Goal: Information Seeking & Learning: Learn about a topic

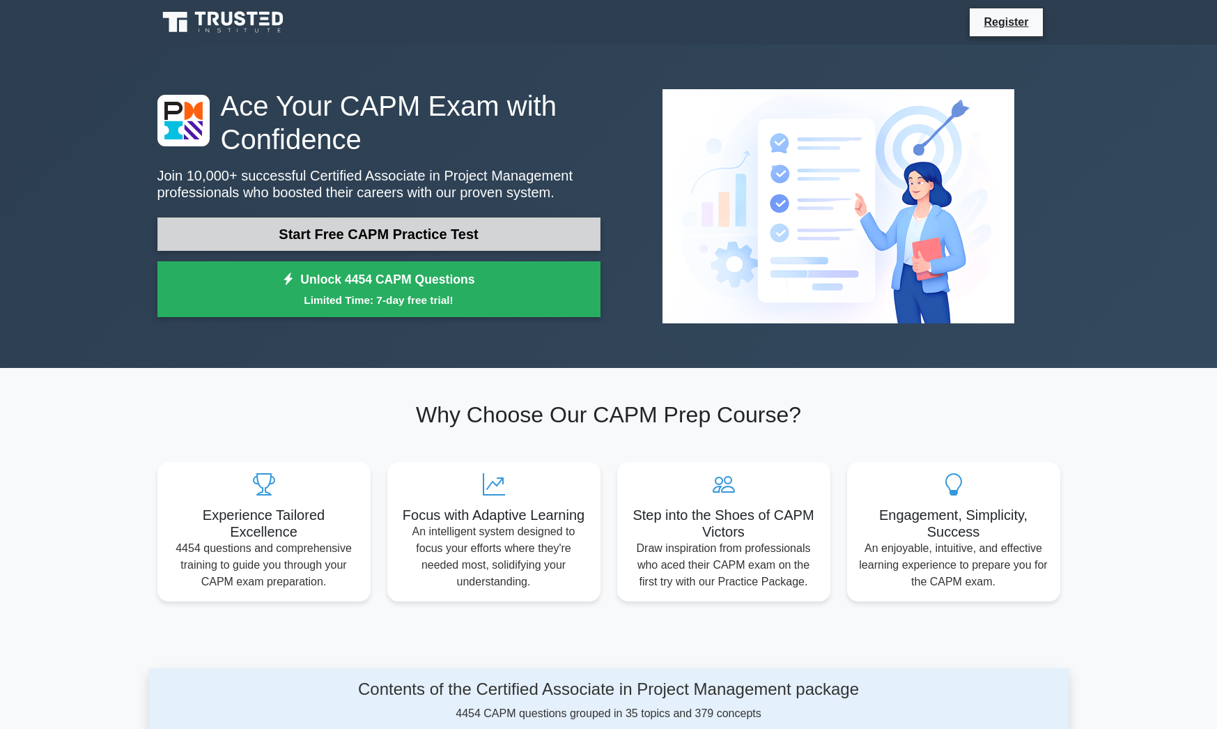
click at [368, 235] on link "Start Free CAPM Practice Test" at bounding box center [378, 233] width 443 height 33
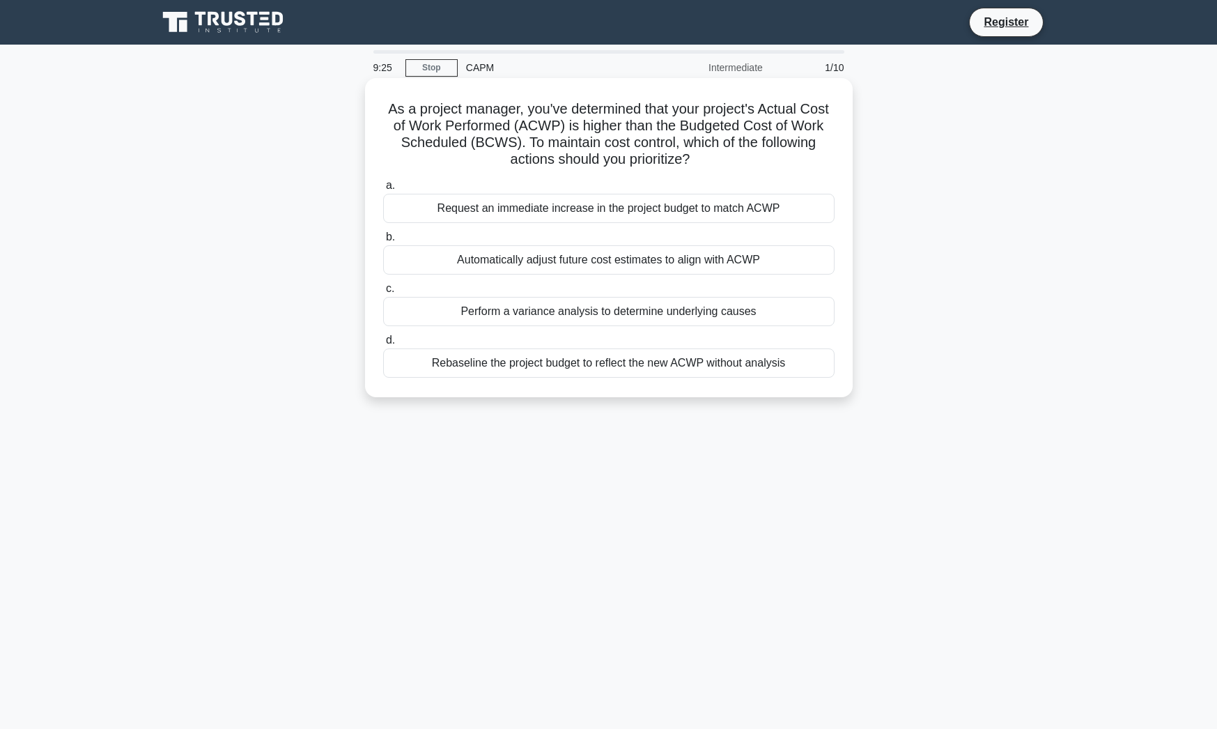
click at [472, 317] on div "Perform a variance analysis to determine underlying causes" at bounding box center [608, 311] width 451 height 29
click at [383, 293] on input "c. Perform a variance analysis to determine underlying causes" at bounding box center [383, 288] width 0 height 9
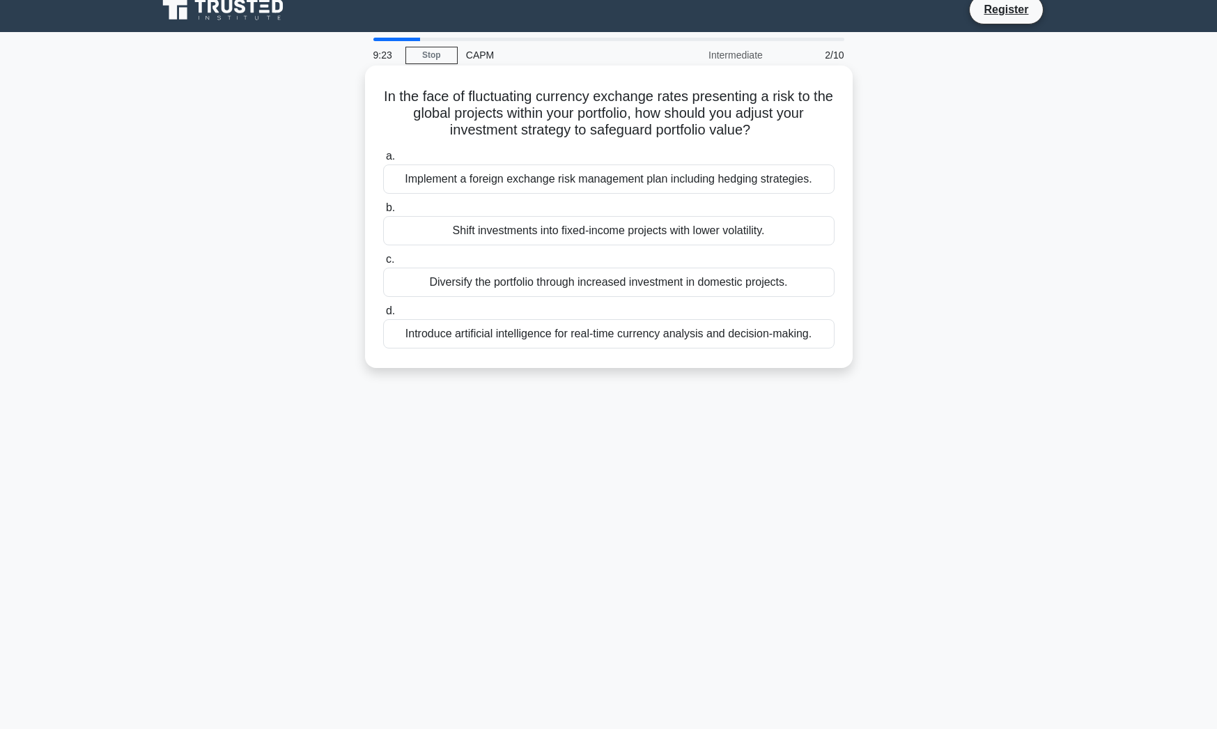
scroll to position [4, 0]
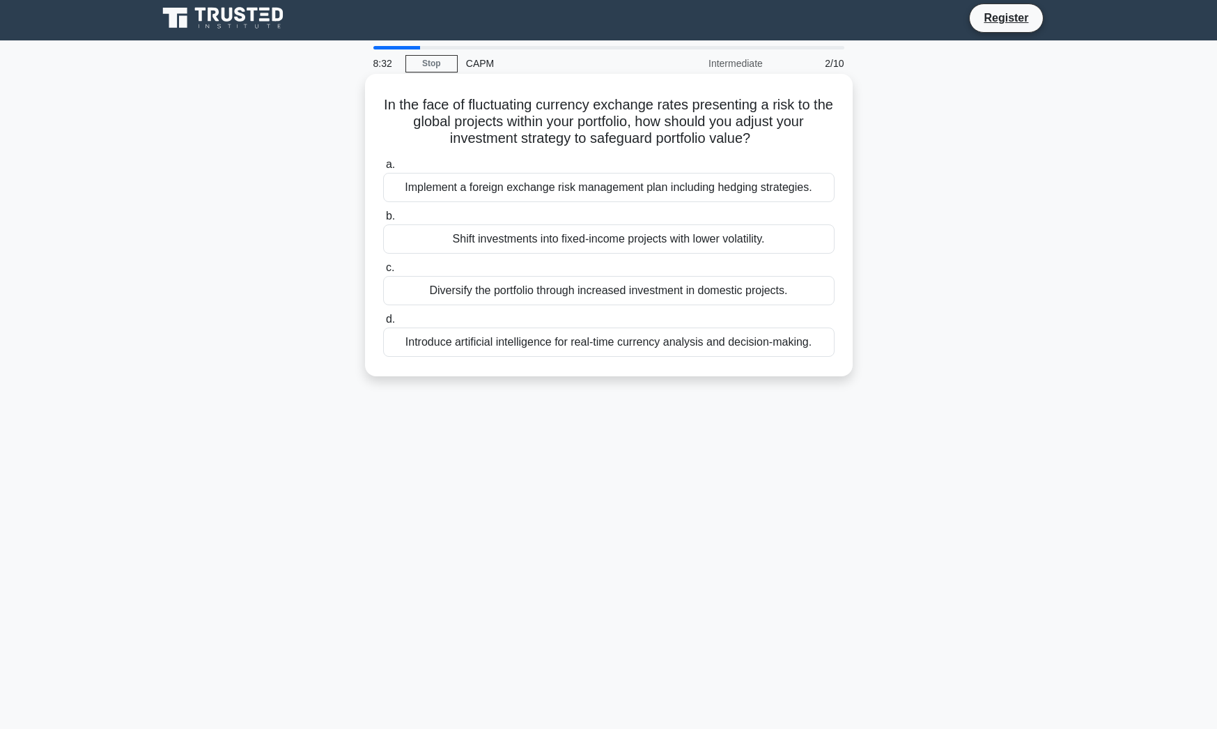
click at [569, 189] on div "Implement a foreign exchange risk management plan including hedging strategies." at bounding box center [608, 187] width 451 height 29
click at [383, 169] on input "a. Implement a foreign exchange risk management plan including hedging strategi…" at bounding box center [383, 164] width 0 height 9
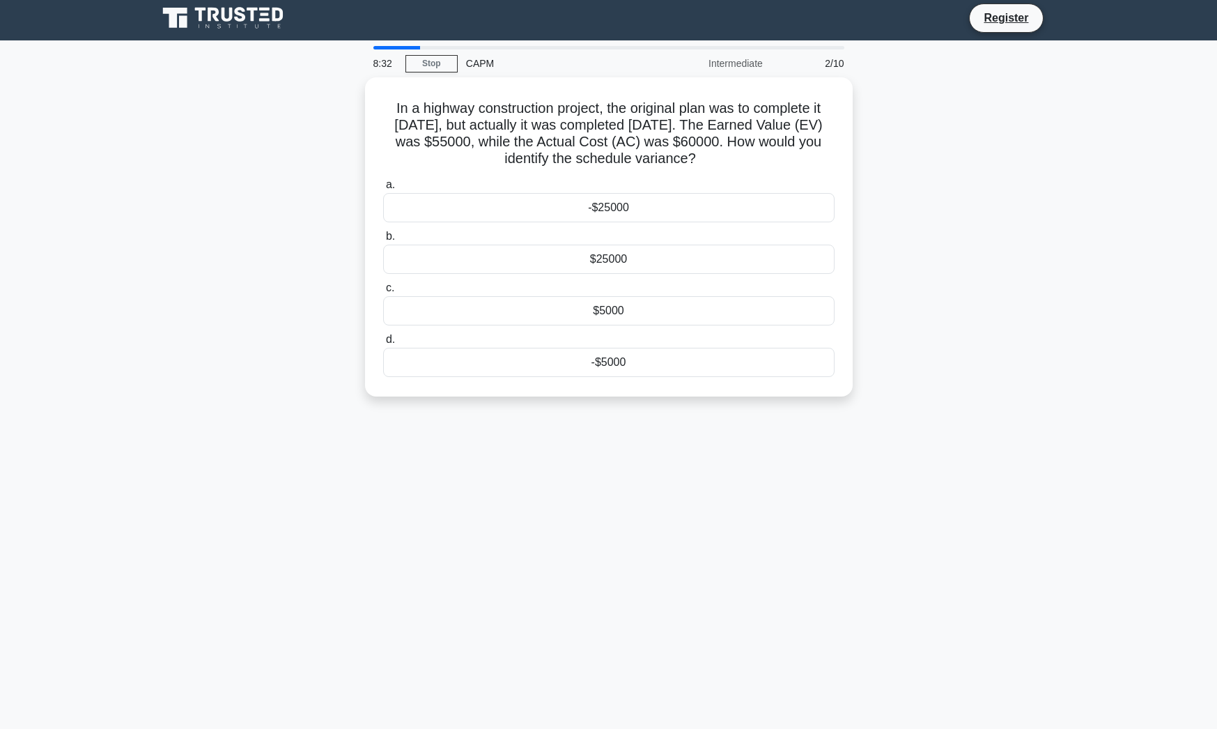
scroll to position [0, 0]
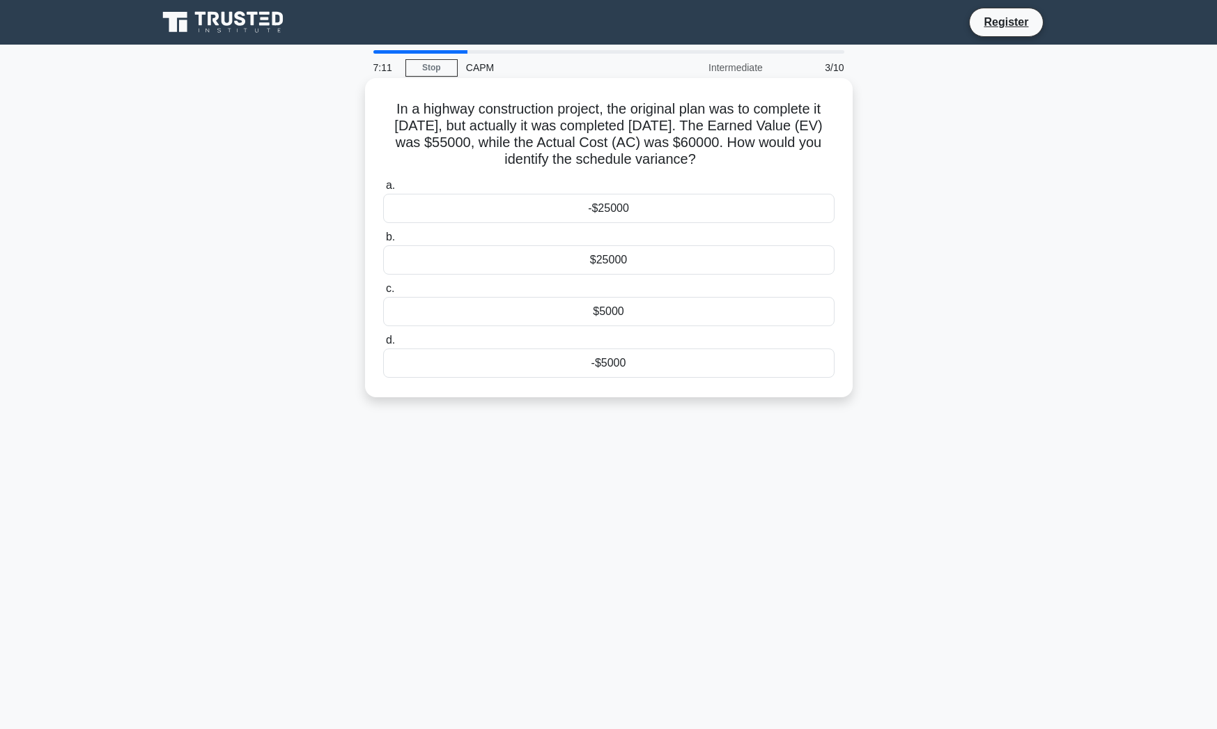
click at [631, 209] on div "-$25000" at bounding box center [608, 208] width 451 height 29
click at [383, 190] on input "a. -$25000" at bounding box center [383, 185] width 0 height 9
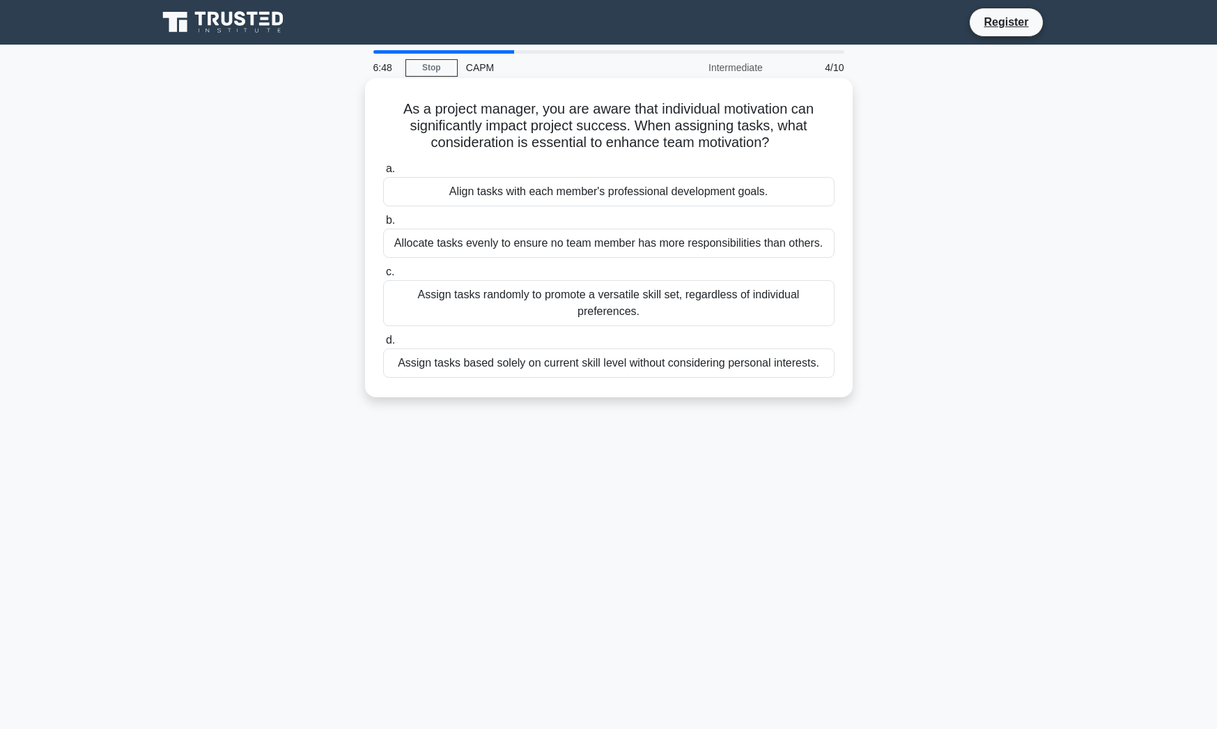
click at [483, 300] on div "Assign tasks randomly to promote a versatile skill set, regardless of individua…" at bounding box center [608, 303] width 451 height 46
click at [383, 277] on input "c. Assign tasks randomly to promote a versatile skill set, regardless of indivi…" at bounding box center [383, 271] width 0 height 9
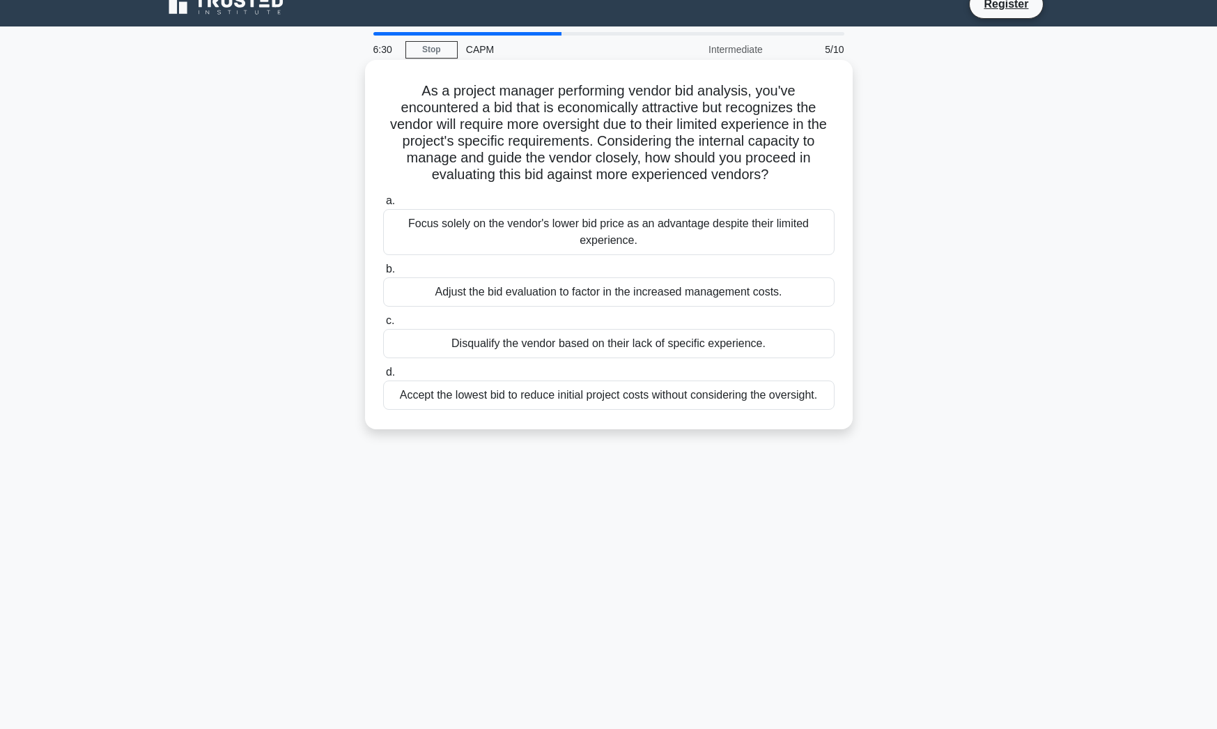
scroll to position [21, 0]
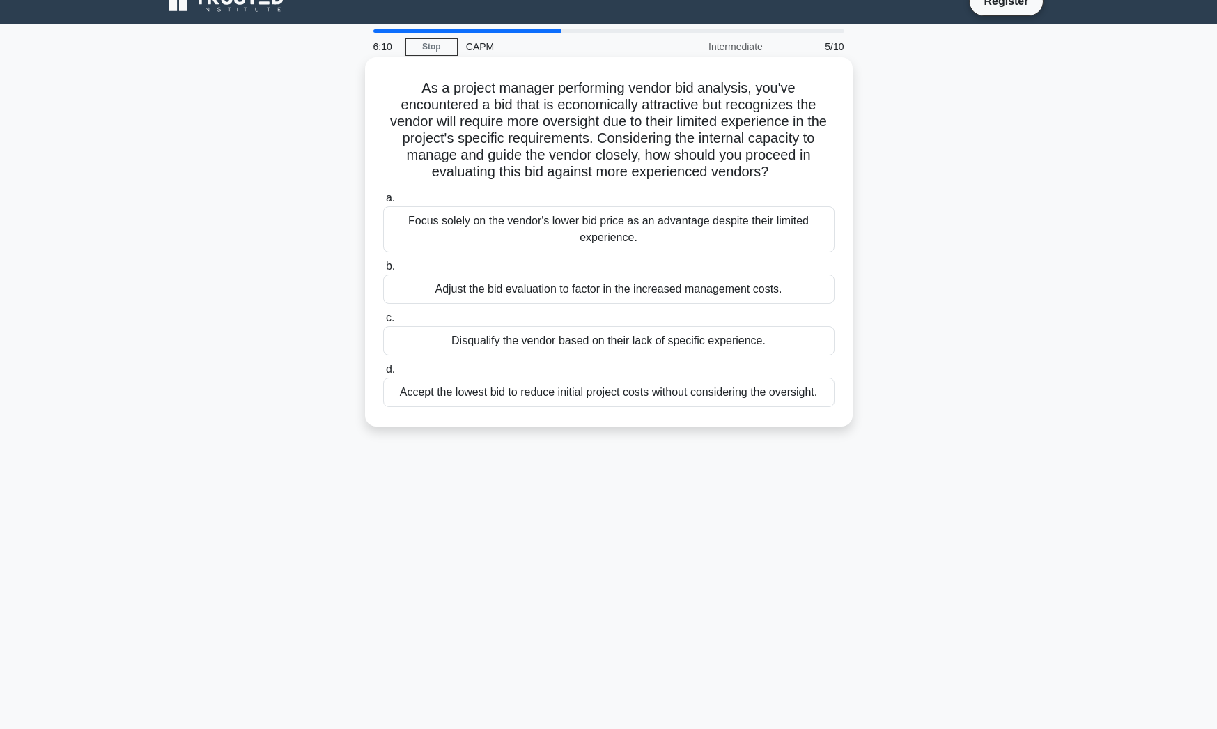
click at [556, 295] on div "Adjust the bid evaluation to factor in the increased management costs." at bounding box center [608, 288] width 451 height 29
click at [383, 271] on input "b. Adjust the bid evaluation to factor in the increased management costs." at bounding box center [383, 266] width 0 height 9
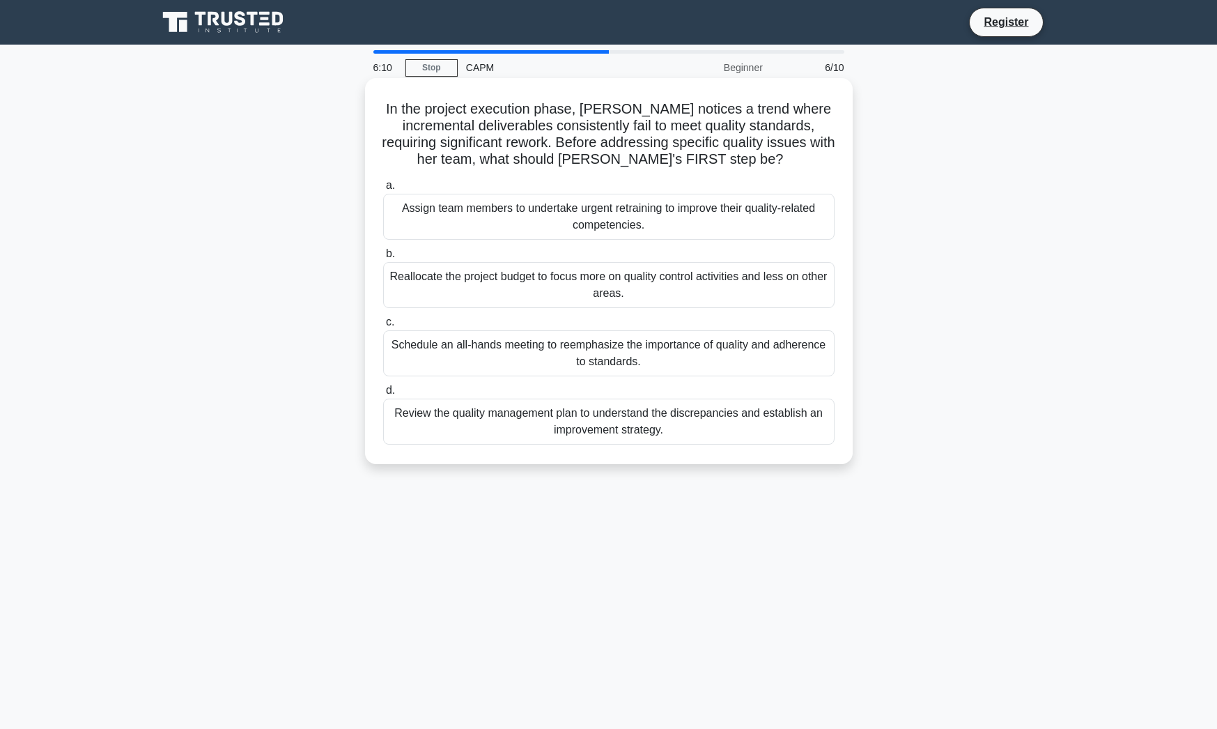
scroll to position [0, 0]
click at [733, 422] on div "Review the quality management plan to understand the discrepancies and establis…" at bounding box center [608, 421] width 451 height 46
click at [383, 395] on input "d. Review the quality management plan to understand the discrepancies and estab…" at bounding box center [383, 390] width 0 height 9
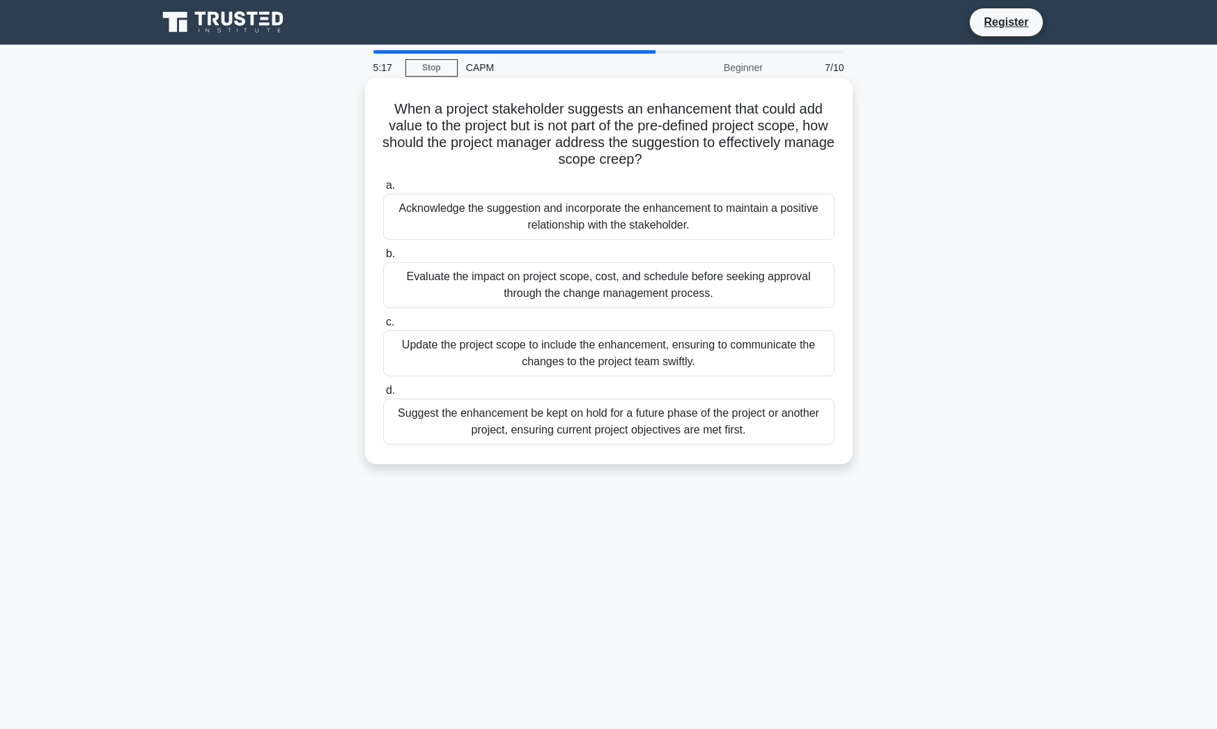
click at [744, 286] on div "Evaluate the impact on project scope, cost, and schedule before seeking approva…" at bounding box center [608, 285] width 451 height 46
click at [383, 258] on input "b. Evaluate the impact on project scope, cost, and schedule before seeking appr…" at bounding box center [383, 253] width 0 height 9
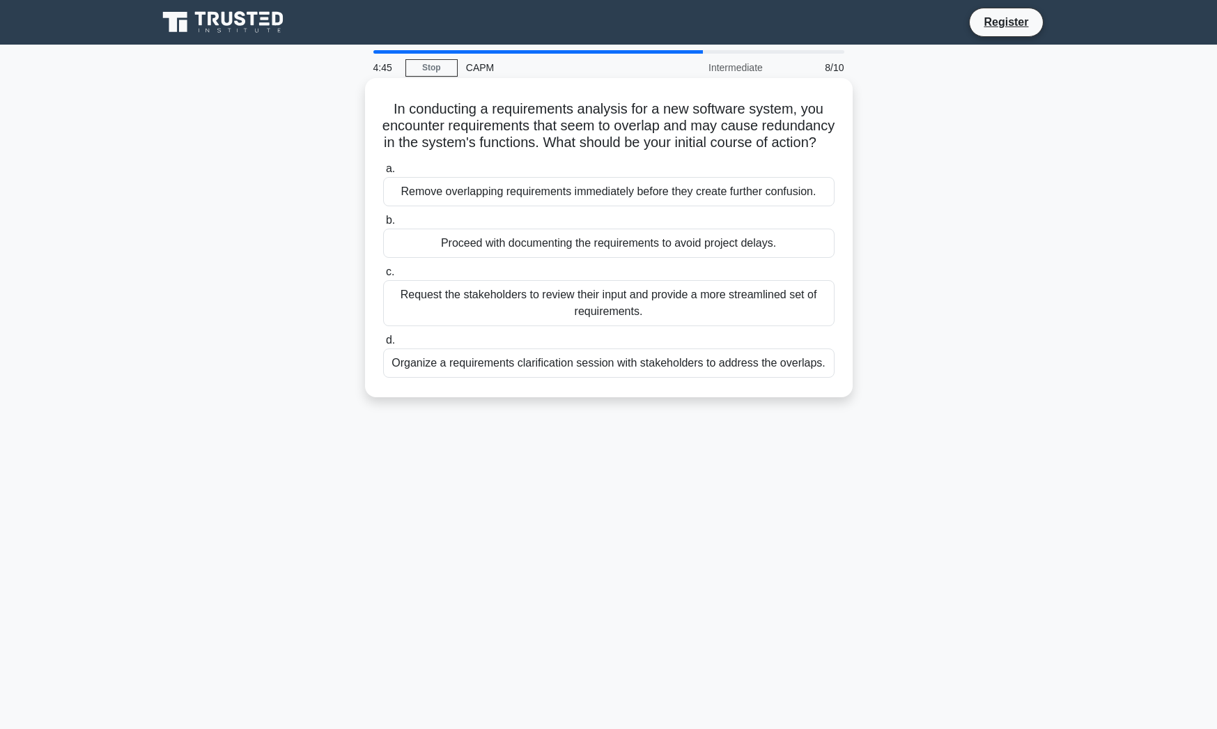
click at [707, 378] on div "Organize a requirements clarification session with stakeholders to address the …" at bounding box center [608, 362] width 451 height 29
click at [383, 345] on input "d. Organize a requirements clarification session with stakeholders to address t…" at bounding box center [383, 340] width 0 height 9
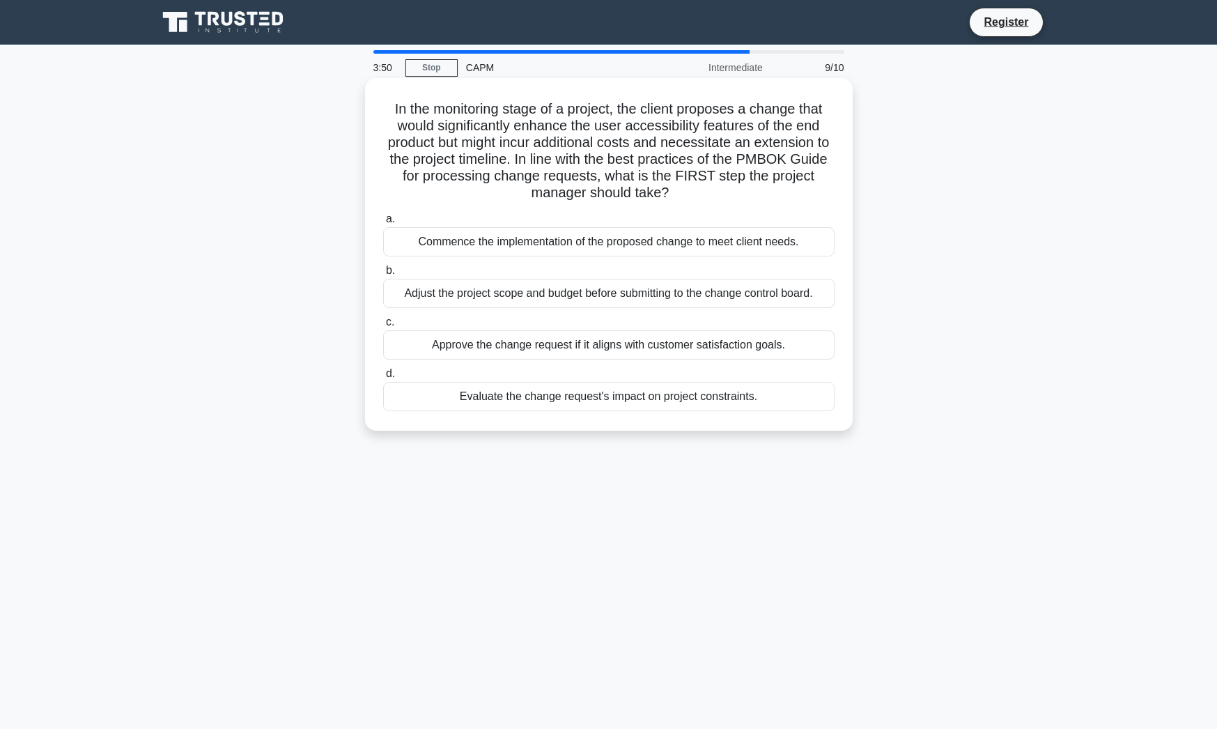
click at [487, 394] on div "Evaluate the change request's impact on project constraints." at bounding box center [608, 396] width 451 height 29
click at [383, 378] on input "d. Evaluate the change request's impact on project constraints." at bounding box center [383, 373] width 0 height 9
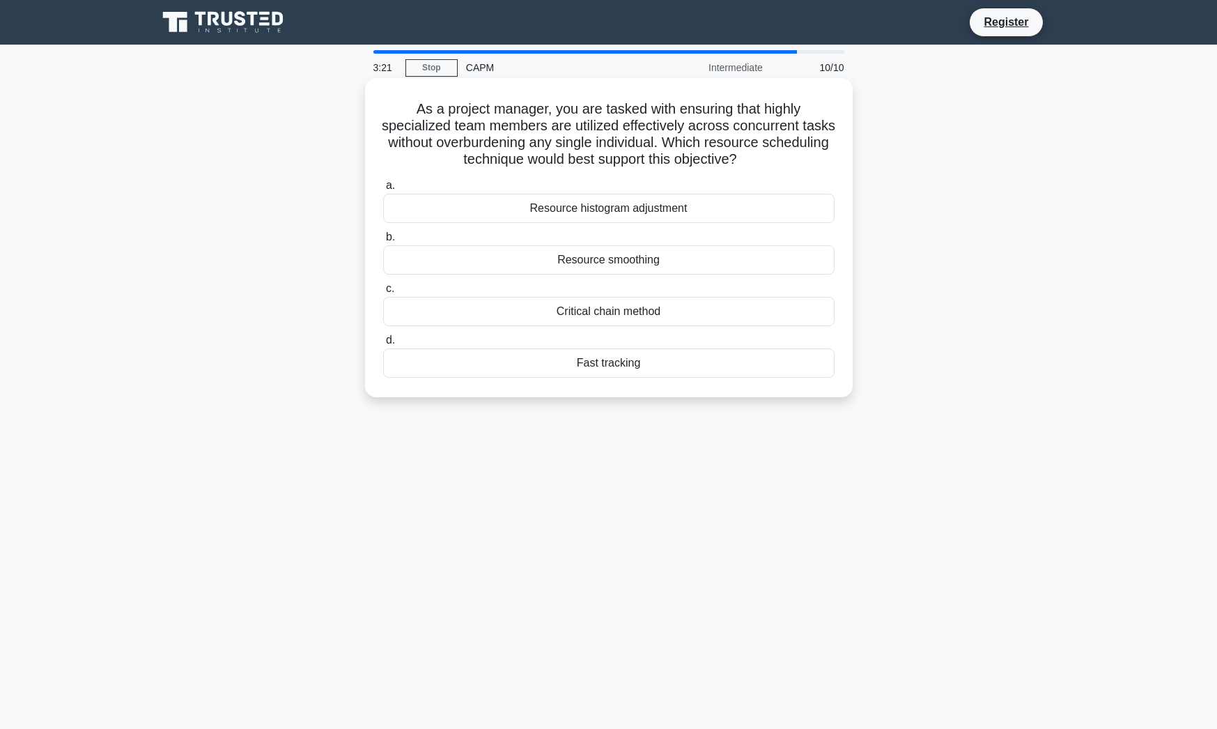
click at [577, 318] on div "Critical chain method" at bounding box center [608, 311] width 451 height 29
click at [383, 293] on input "c. Critical chain method" at bounding box center [383, 288] width 0 height 9
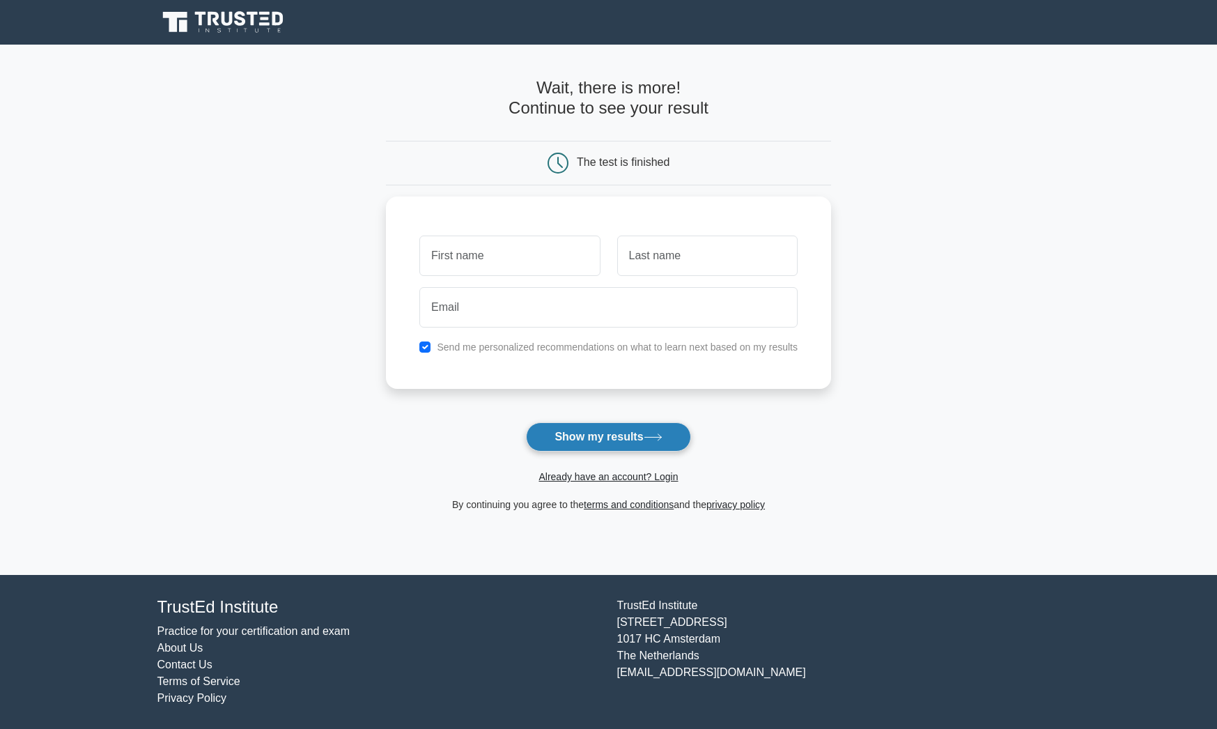
click at [607, 446] on button "Show my results" at bounding box center [608, 436] width 164 height 29
click at [449, 237] on input "text" at bounding box center [509, 252] width 180 height 40
type input "asad"
click at [726, 230] on div at bounding box center [707, 252] width 197 height 52
click at [722, 244] on input "text" at bounding box center [707, 252] width 180 height 40
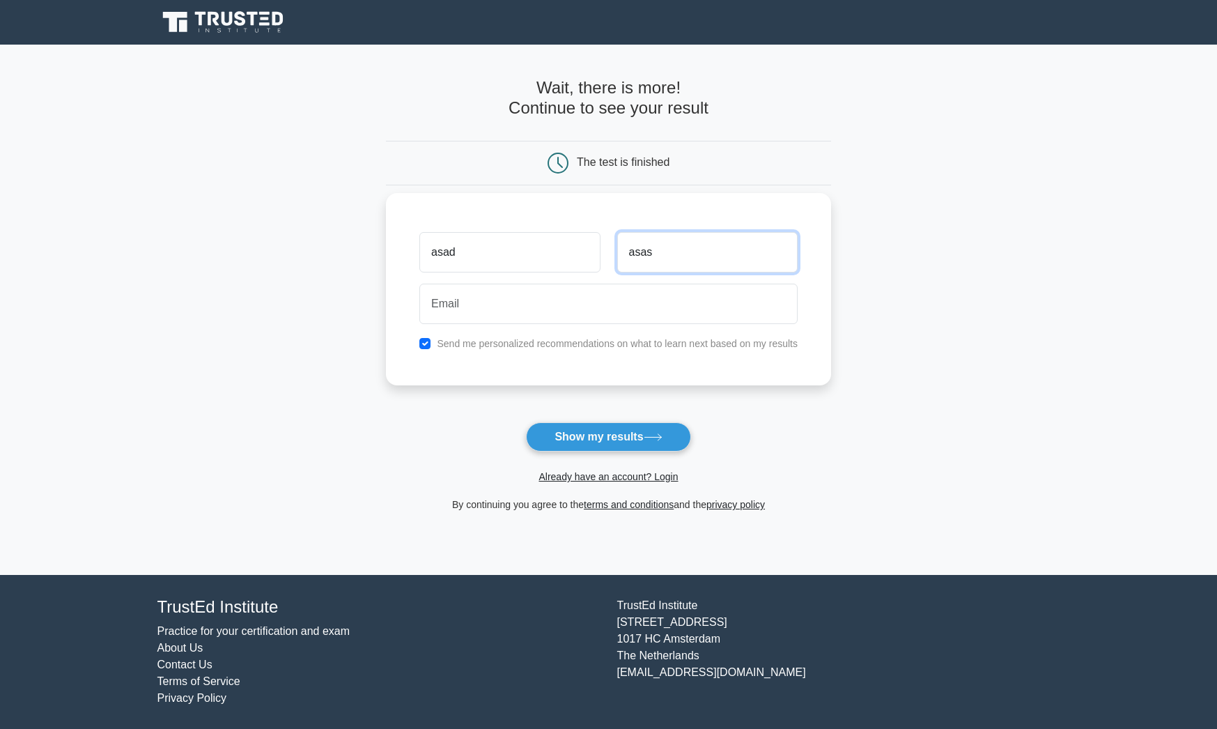
type input "asas"
click at [623, 304] on input "email" at bounding box center [608, 304] width 378 height 40
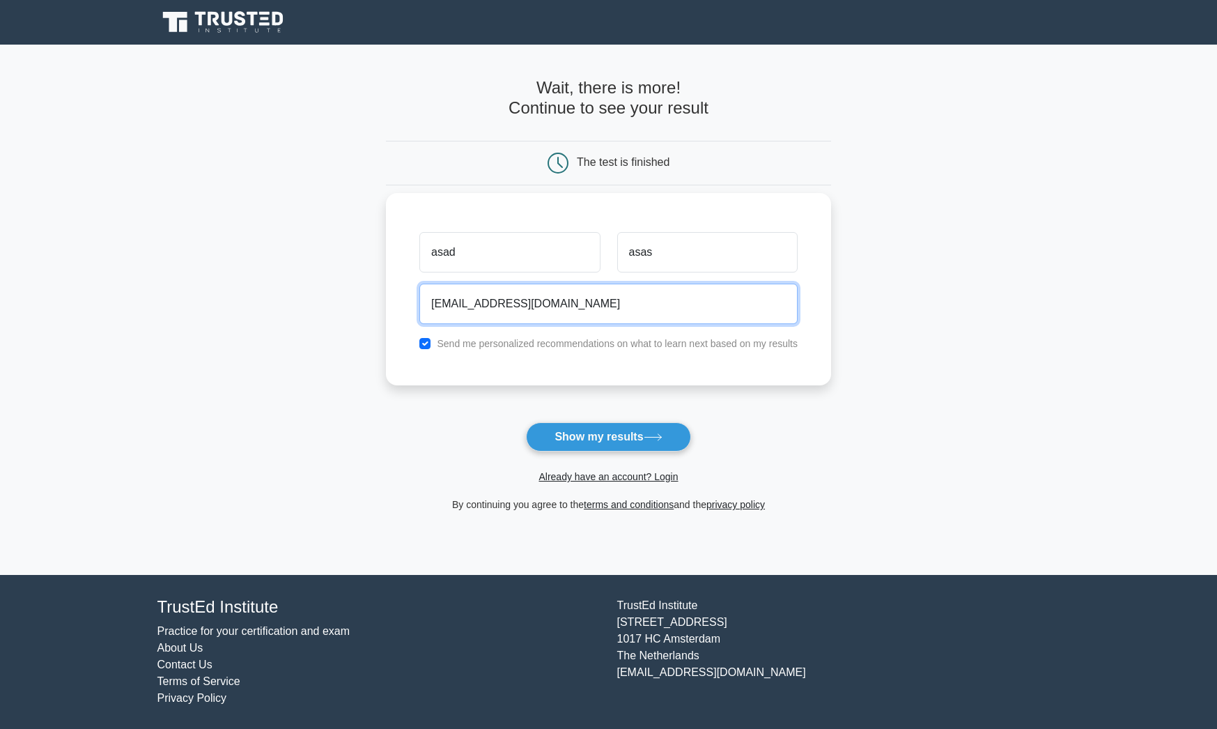
type input "asas@asas.com"
click at [424, 346] on input "checkbox" at bounding box center [424, 343] width 11 height 11
checkbox input "false"
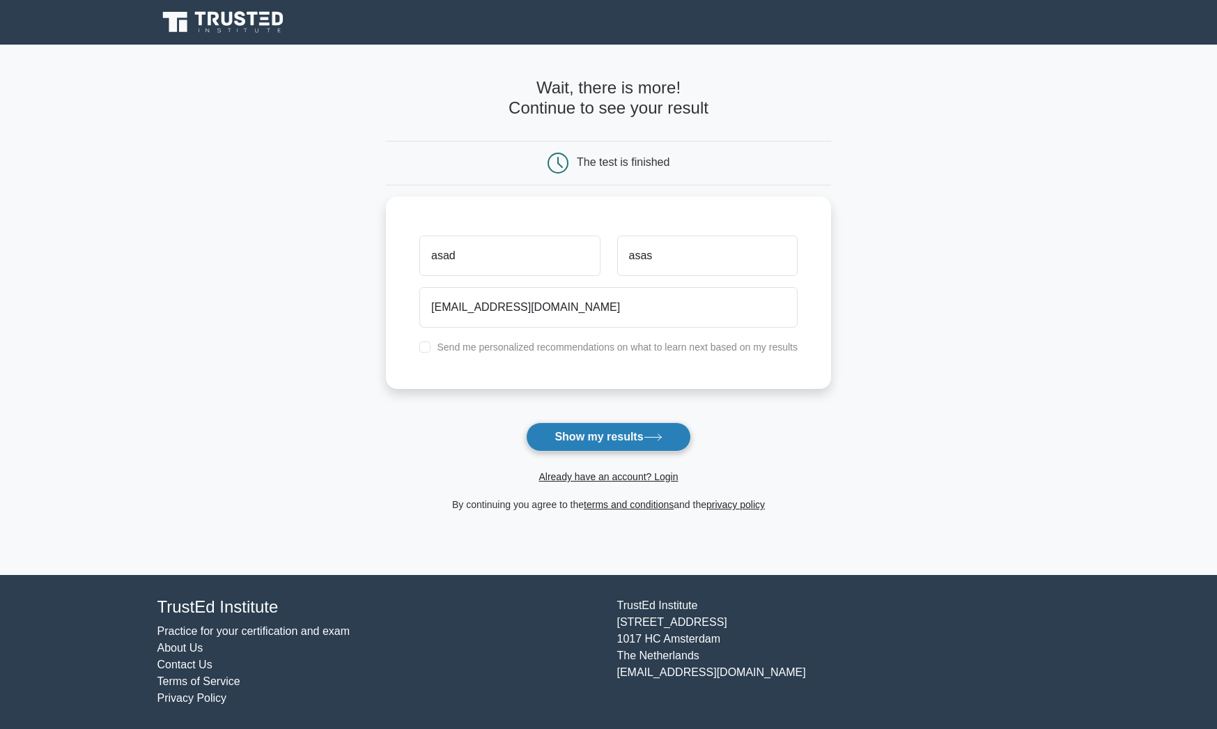
click at [607, 432] on button "Show my results" at bounding box center [608, 436] width 164 height 29
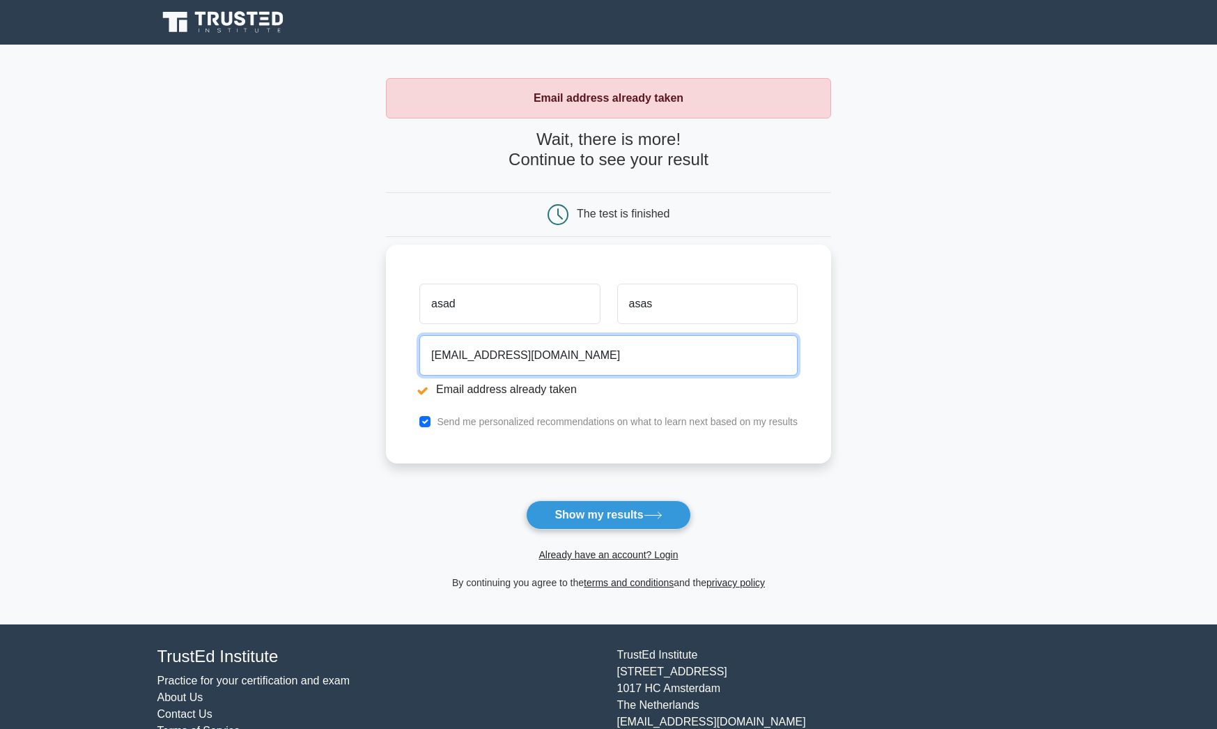
click at [482, 357] on input "[EMAIL_ADDRESS][DOMAIN_NAME]" at bounding box center [608, 355] width 378 height 40
click at [489, 358] on input "asas@asas.com" at bounding box center [608, 355] width 378 height 40
type input "asas@asasasdasd.com"
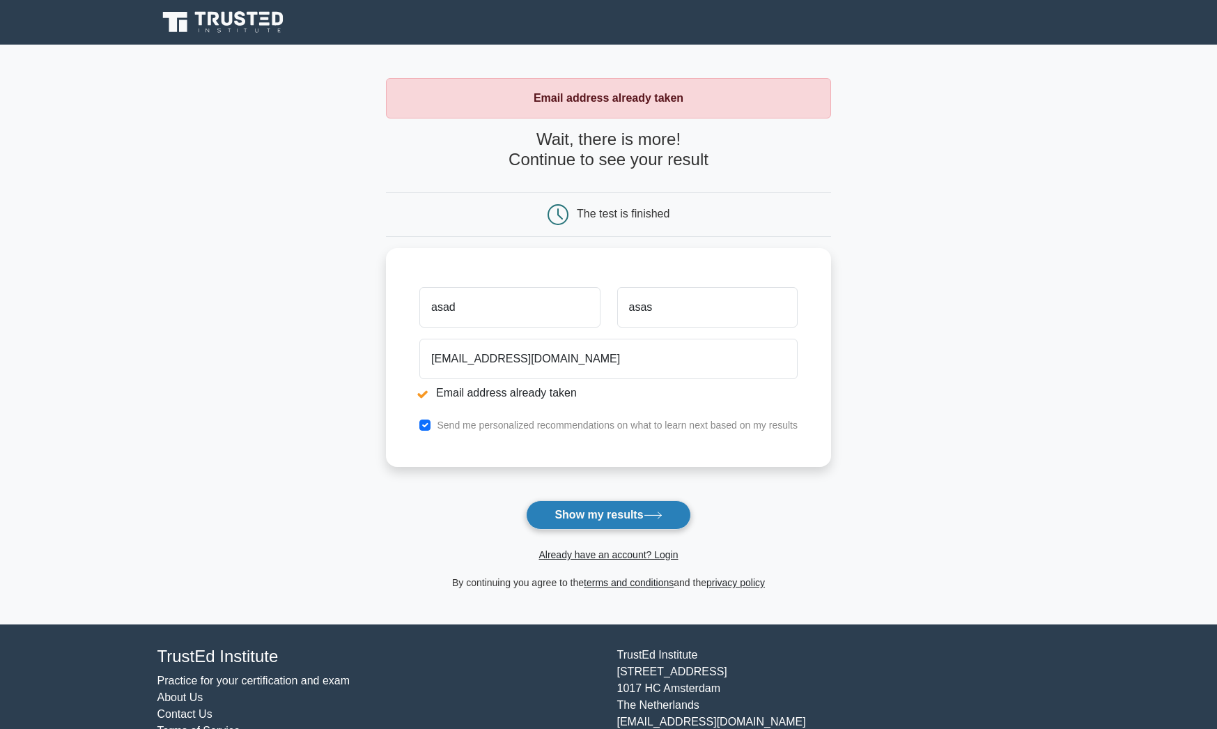
click at [586, 518] on button "Show my results" at bounding box center [608, 514] width 164 height 29
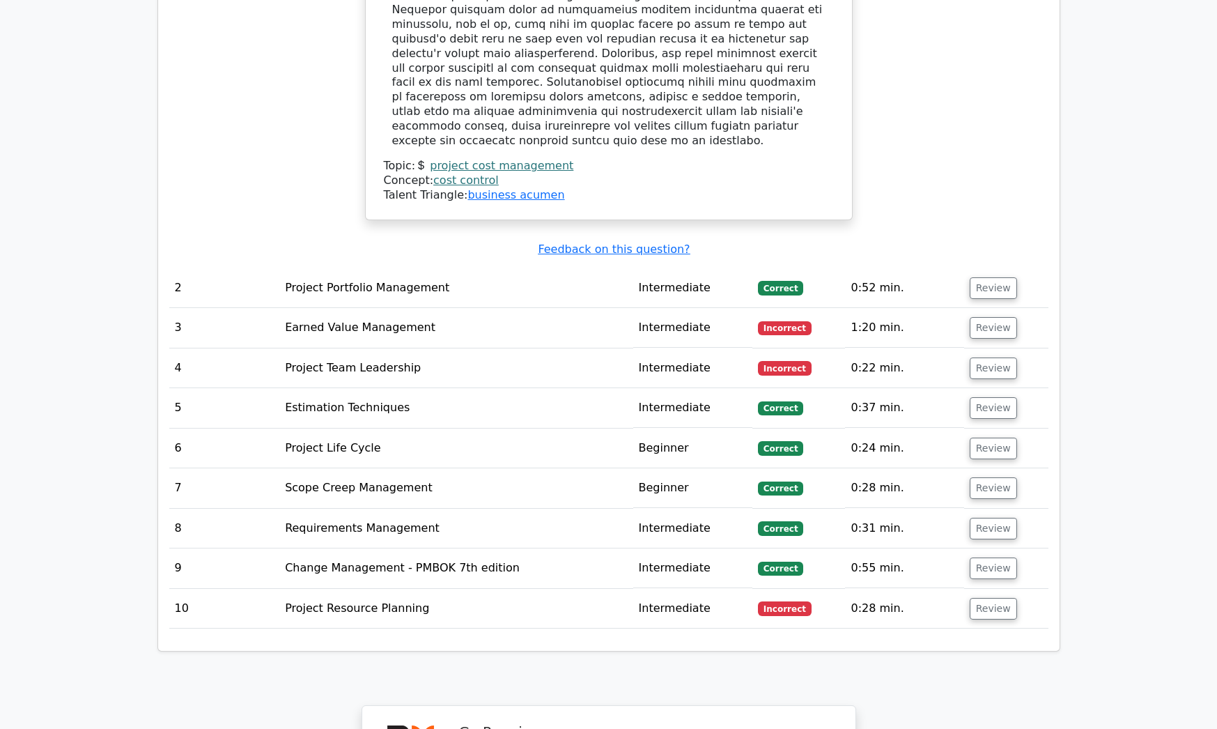
scroll to position [1839, 0]
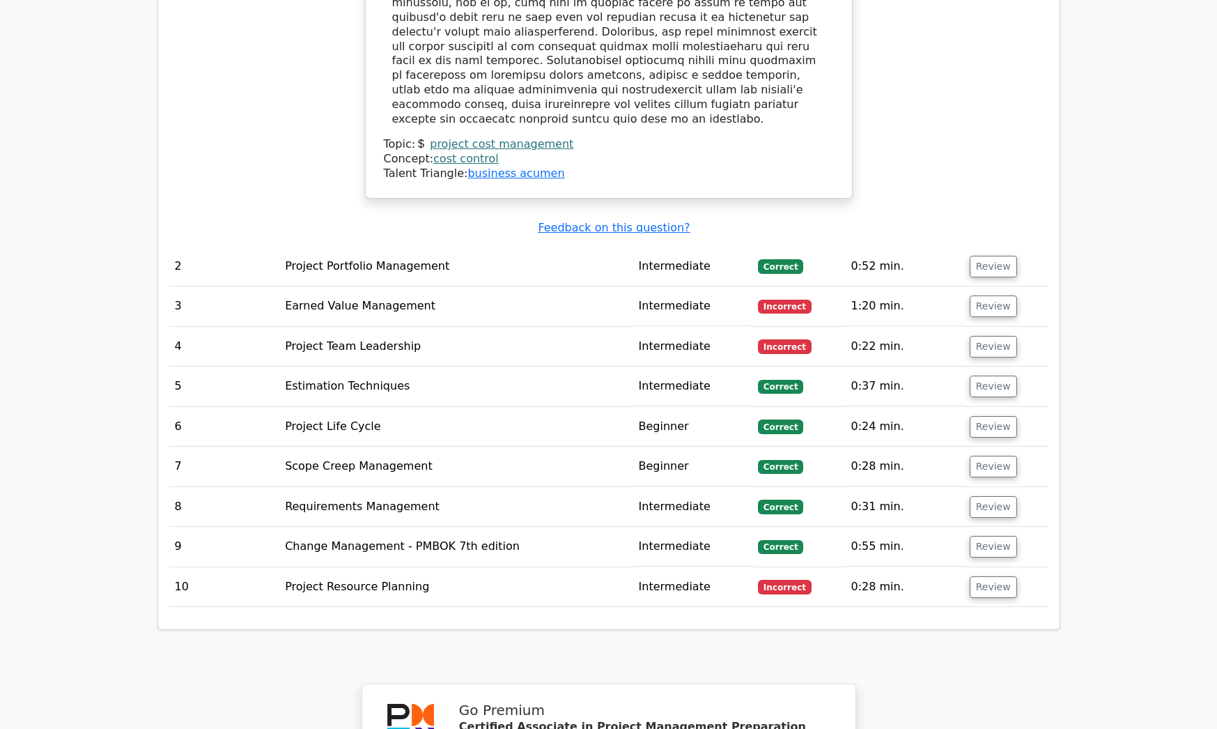
click at [504, 567] on td "Project Resource Planning" at bounding box center [455, 587] width 353 height 40
click at [979, 576] on button "Review" at bounding box center [993, 587] width 47 height 22
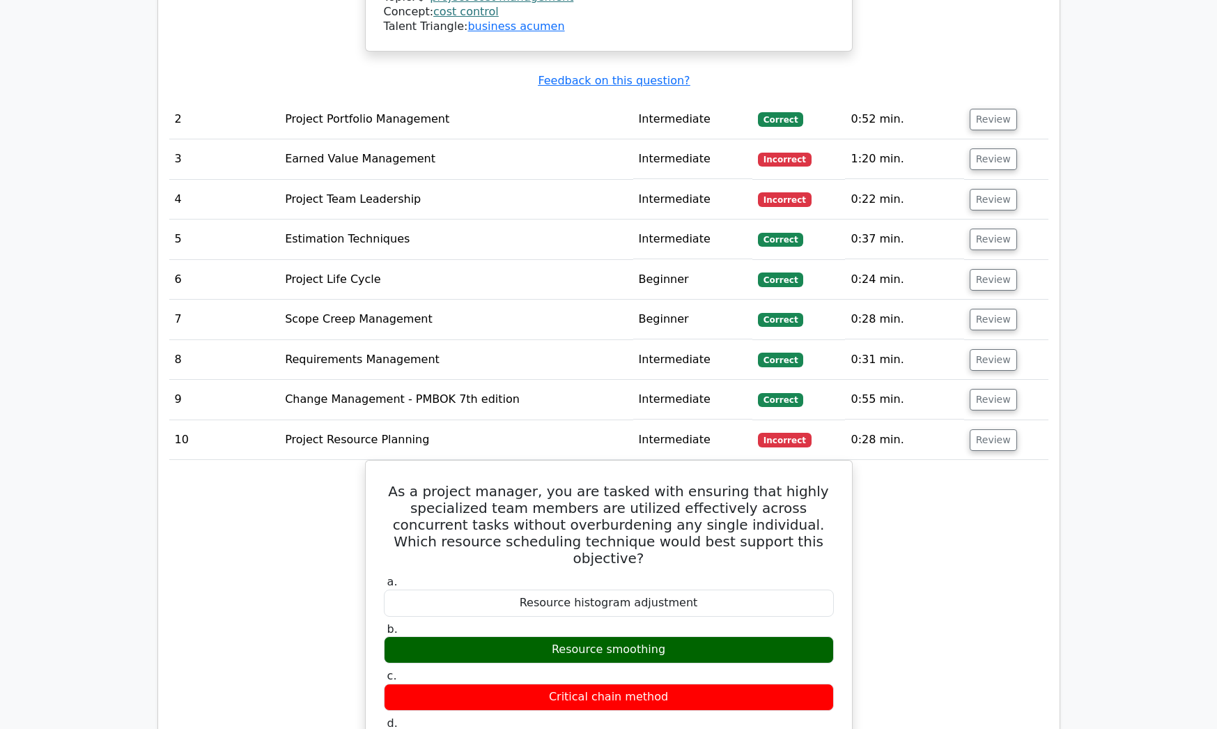
scroll to position [1957, 0]
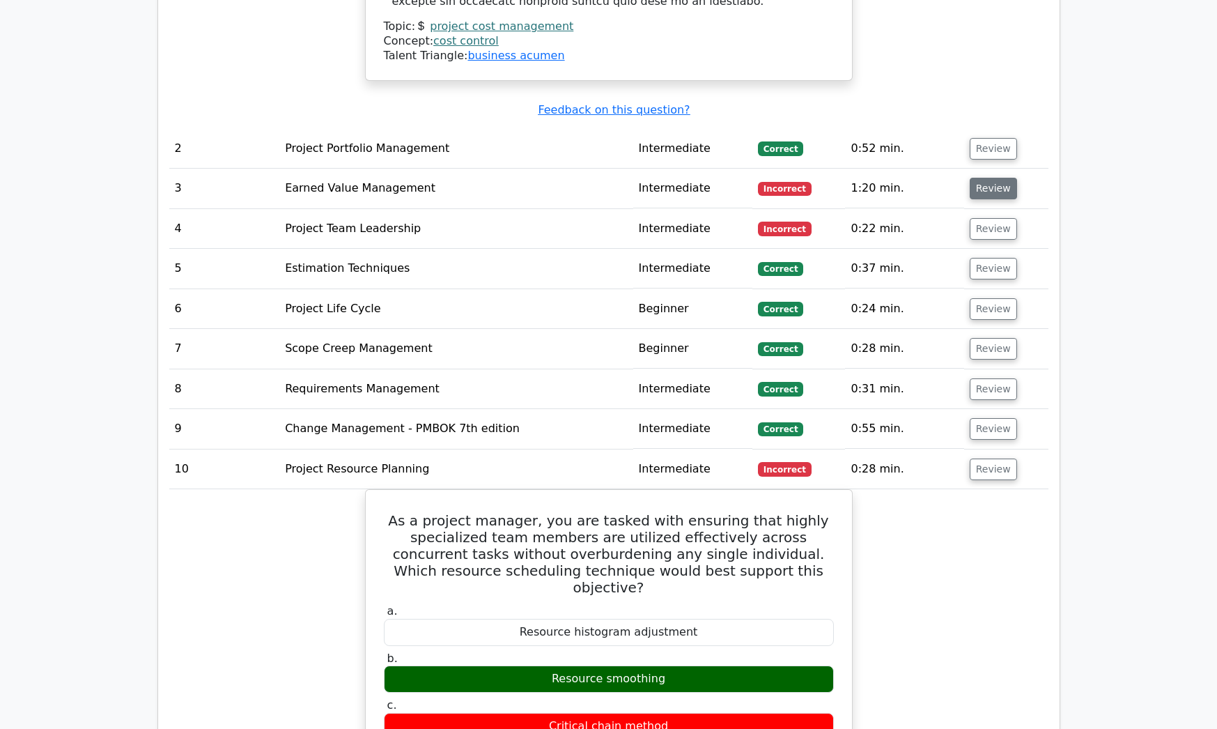
click at [997, 178] on button "Review" at bounding box center [993, 189] width 47 height 22
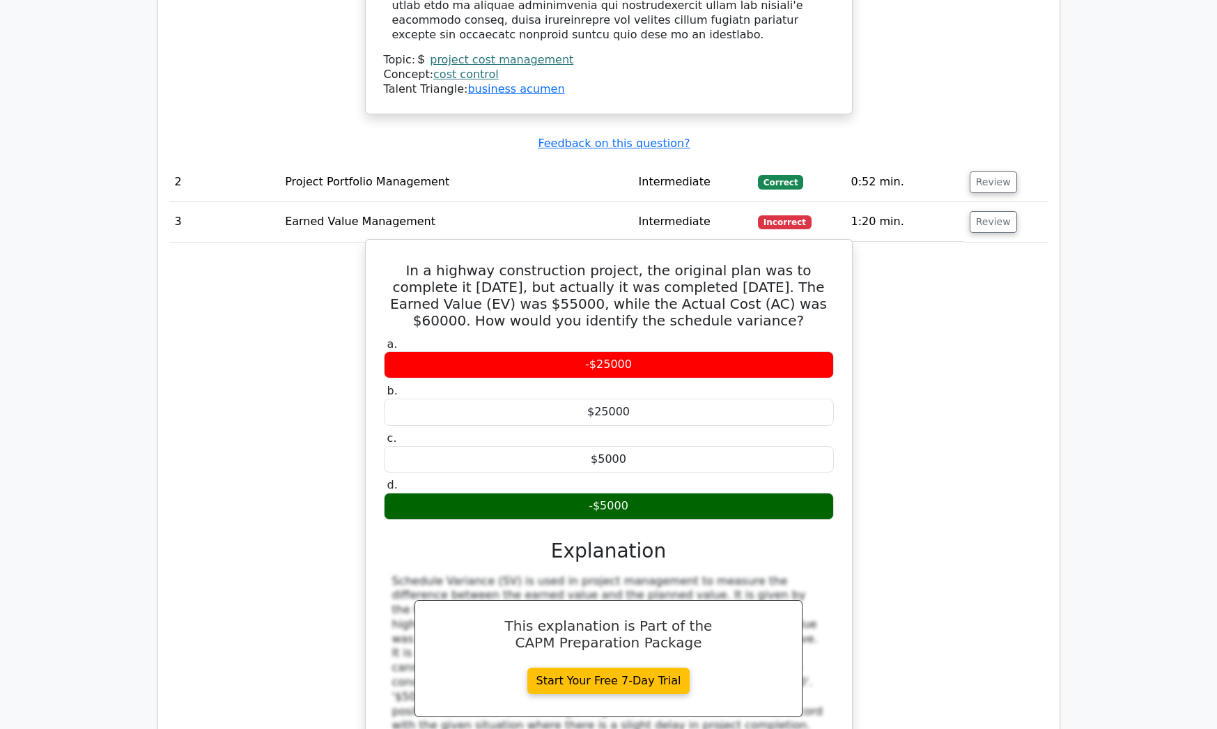
scroll to position [1910, 0]
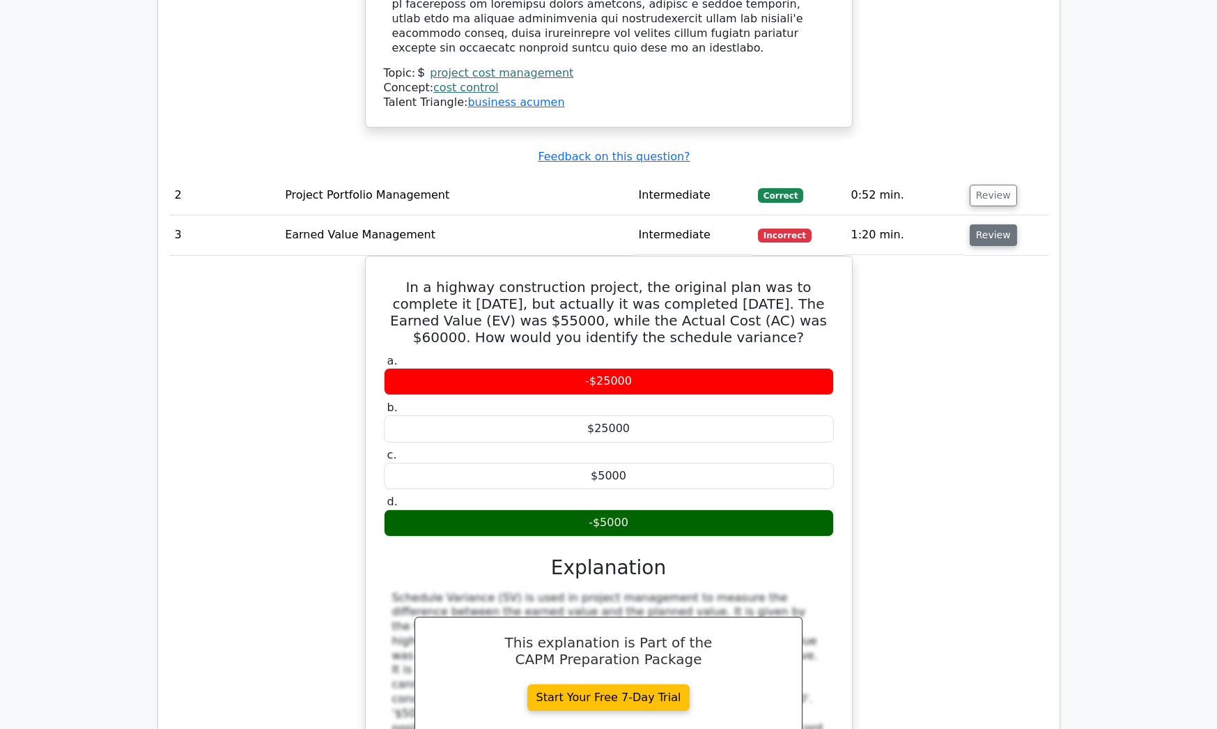
click at [986, 224] on button "Review" at bounding box center [993, 235] width 47 height 22
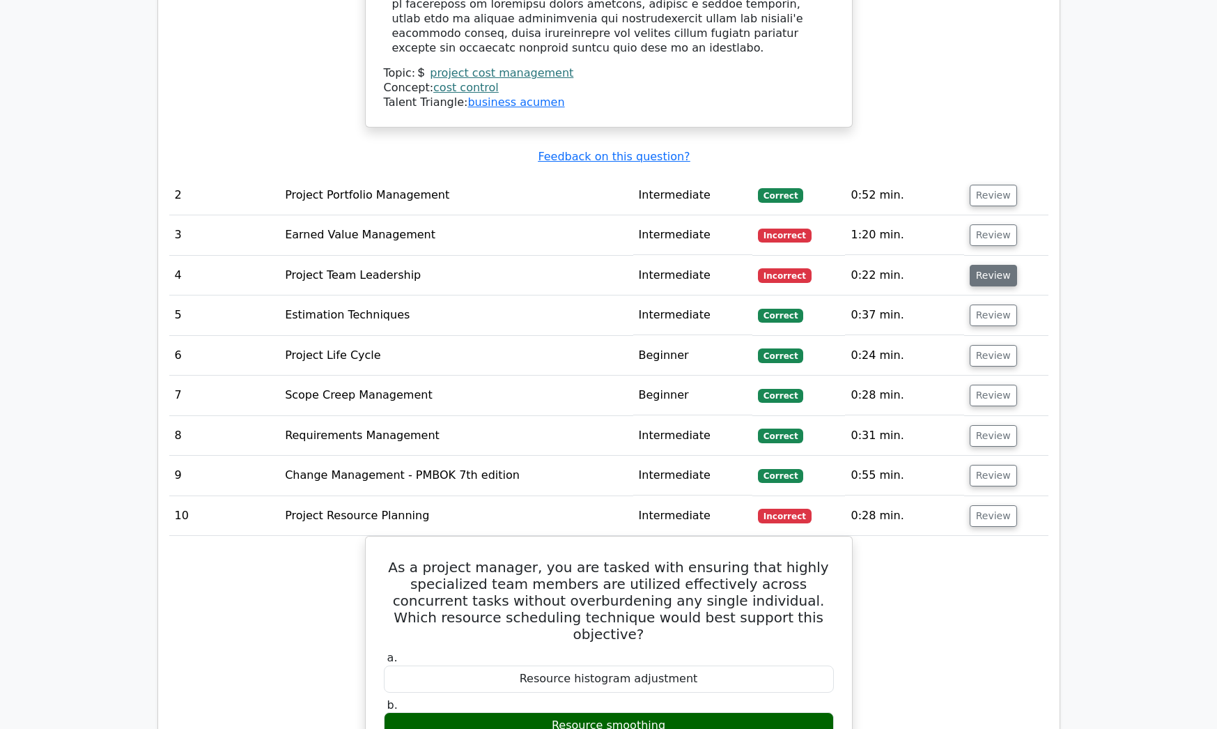
click at [981, 265] on button "Review" at bounding box center [993, 276] width 47 height 22
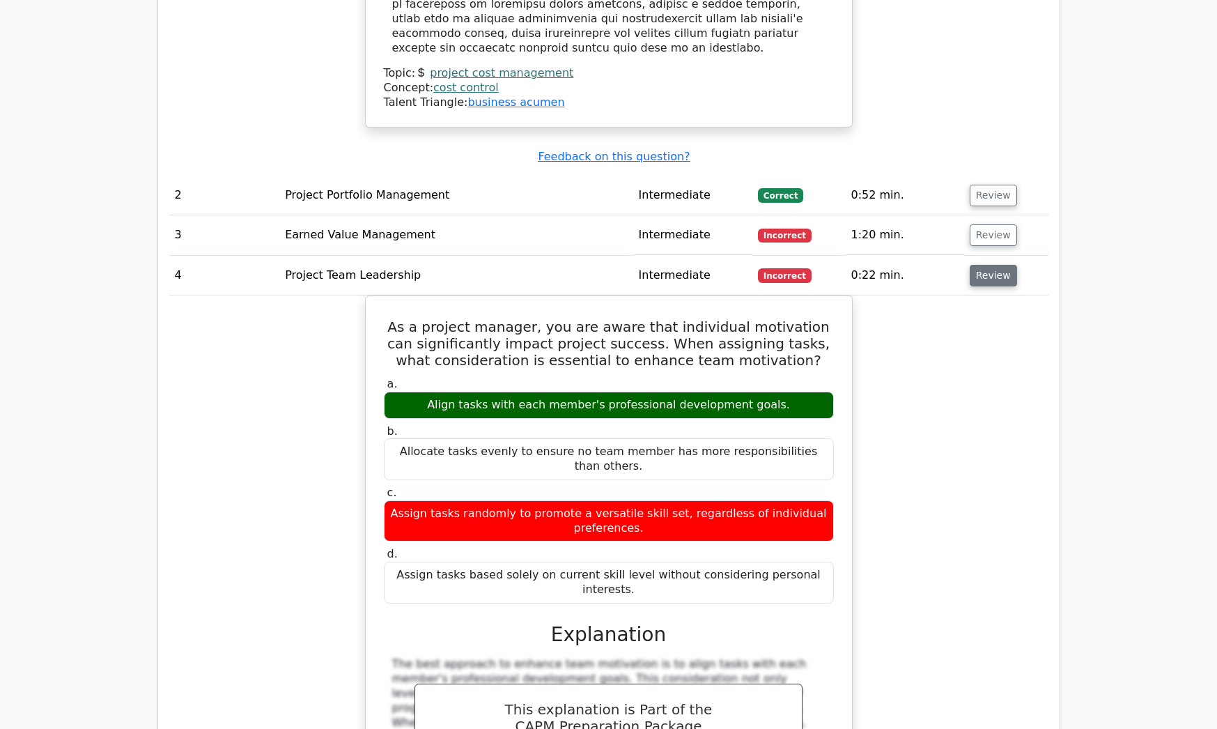
click at [981, 265] on button "Review" at bounding box center [993, 276] width 47 height 22
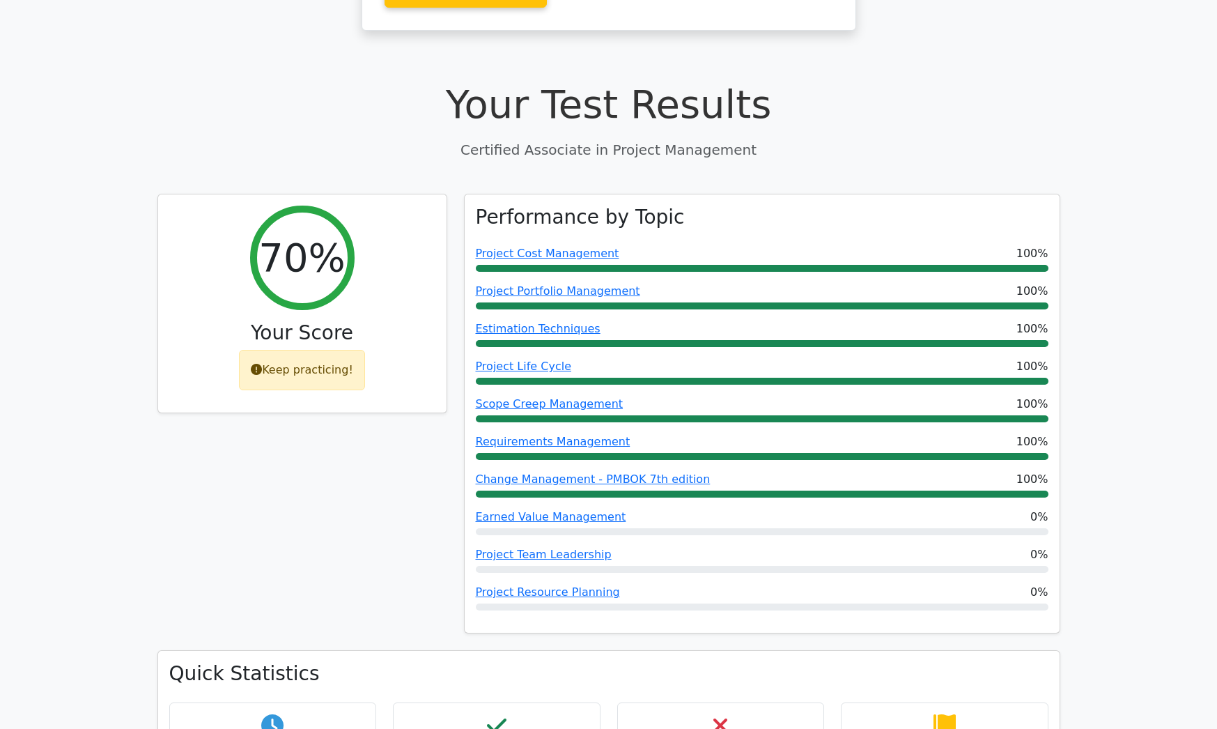
scroll to position [0, 0]
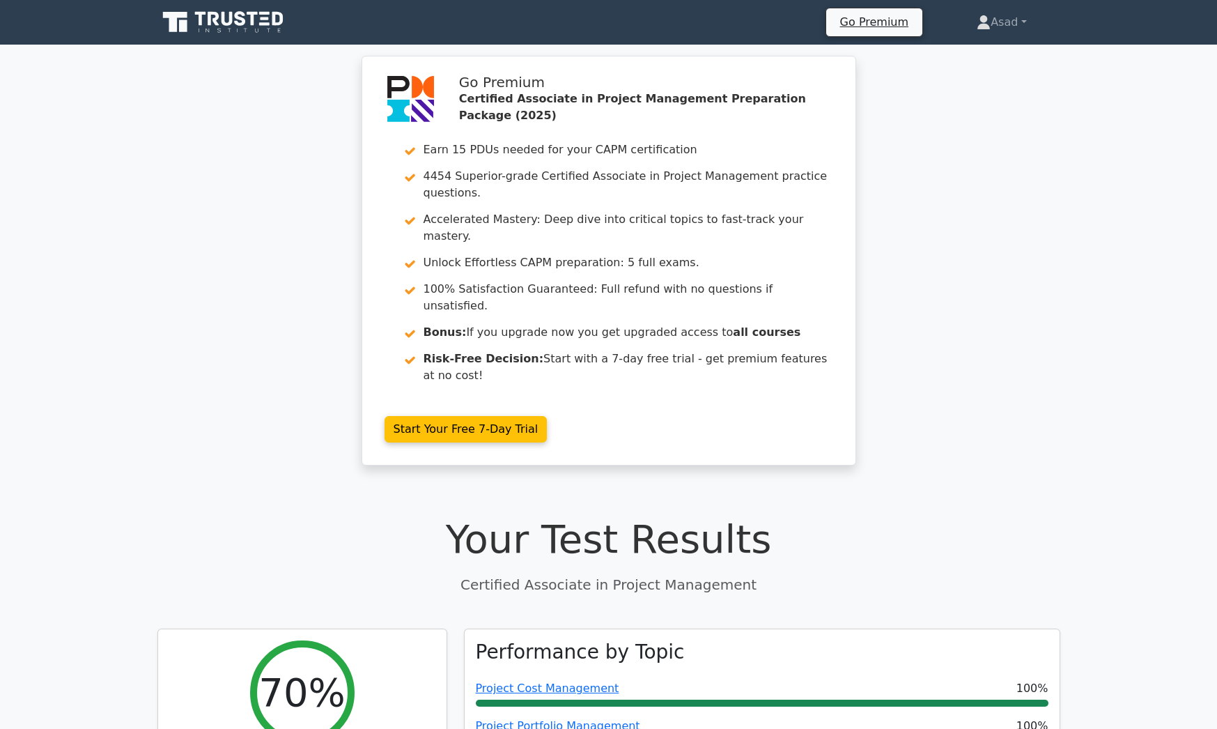
click at [258, 26] on icon at bounding box center [224, 22] width 134 height 26
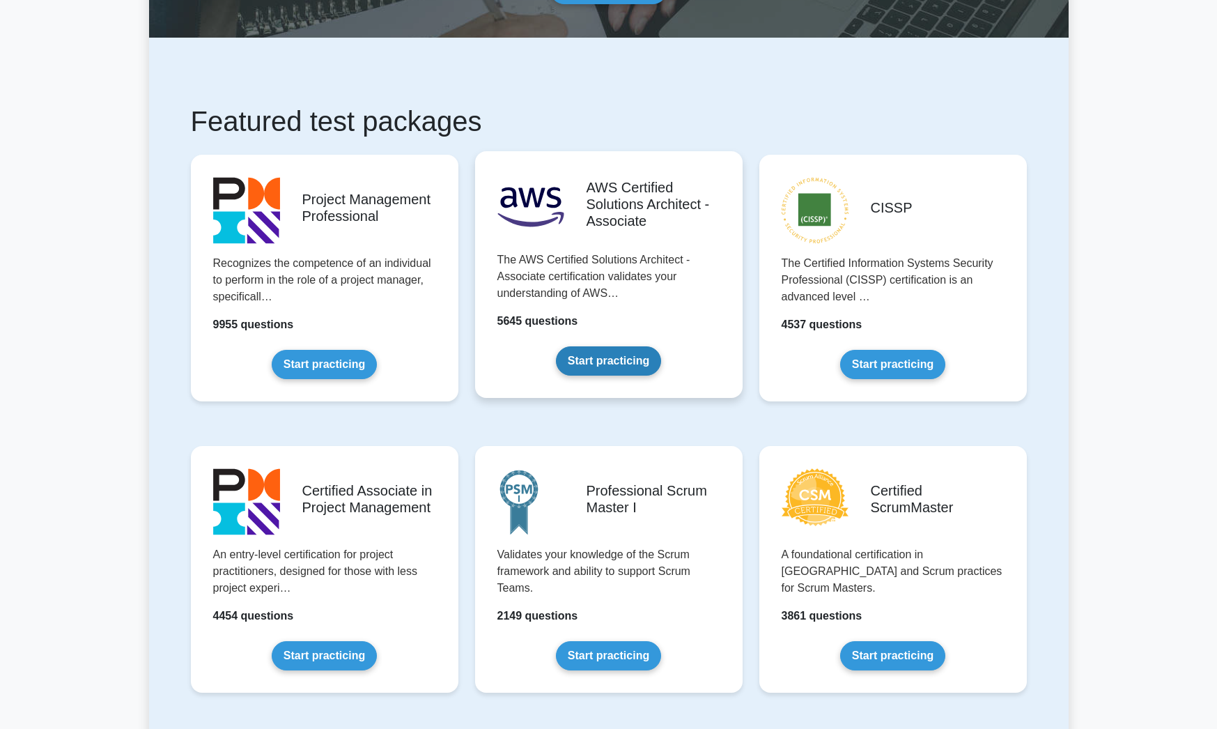
scroll to position [172, 0]
